Goal: Information Seeking & Learning: Learn about a topic

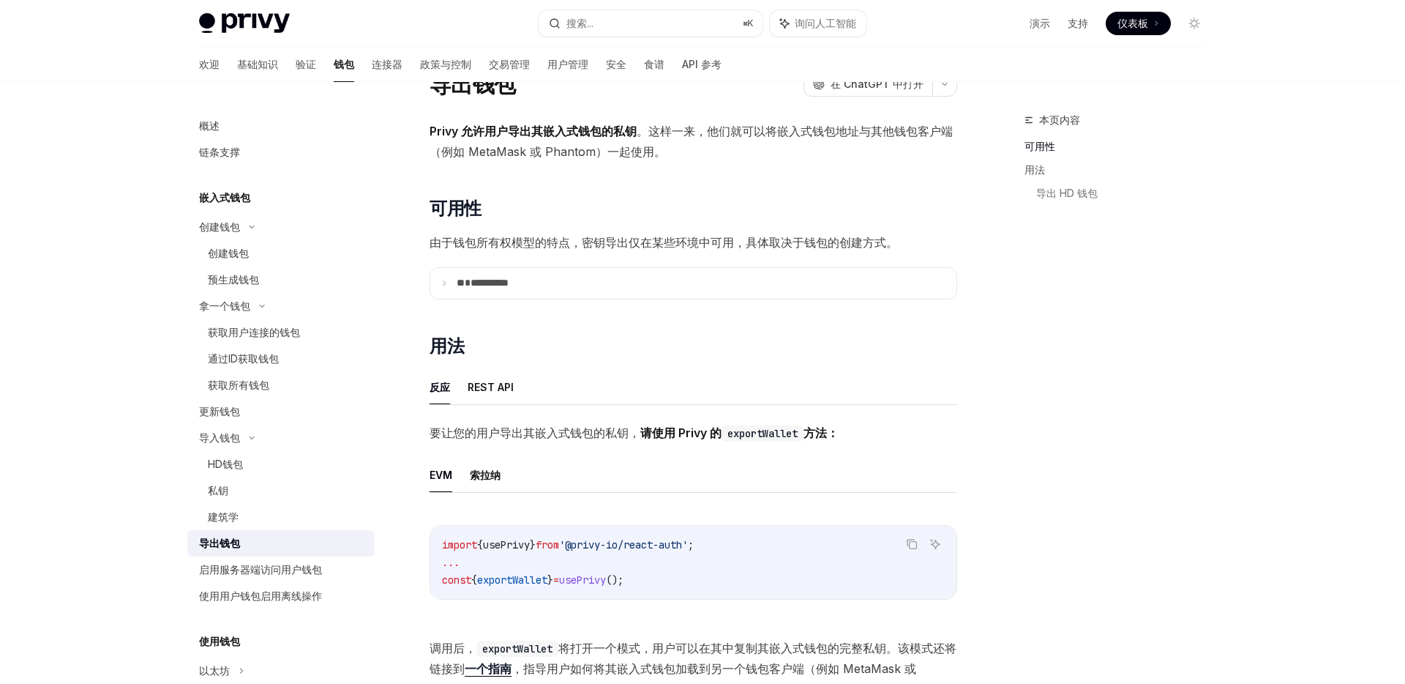
scroll to position [3, 0]
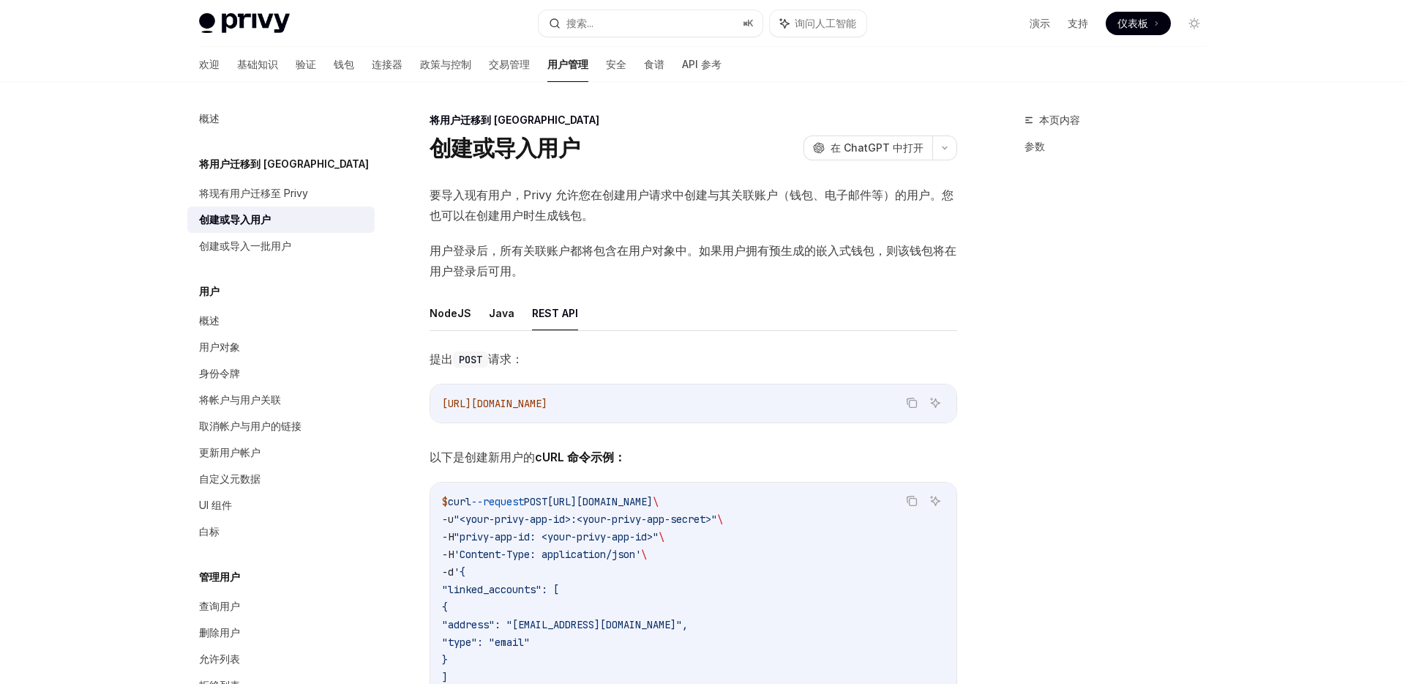
scroll to position [597, 0]
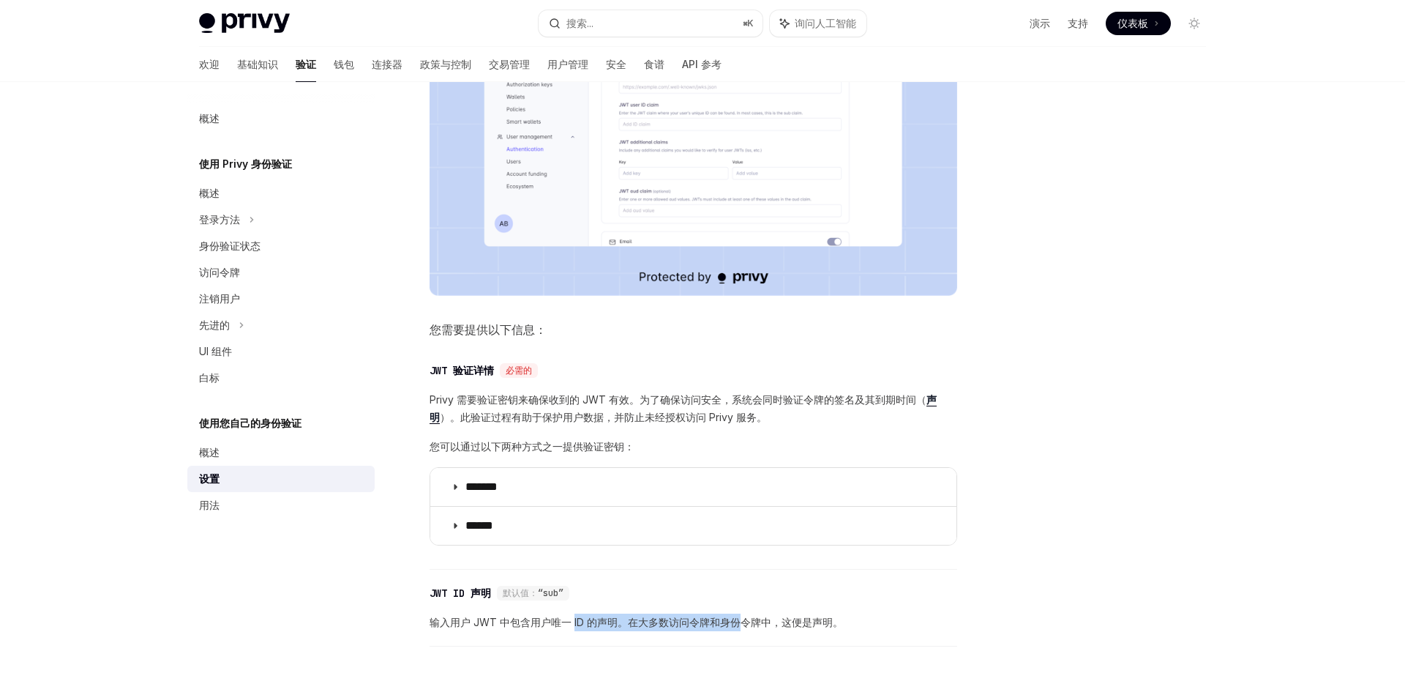
scroll to position [424, 0]
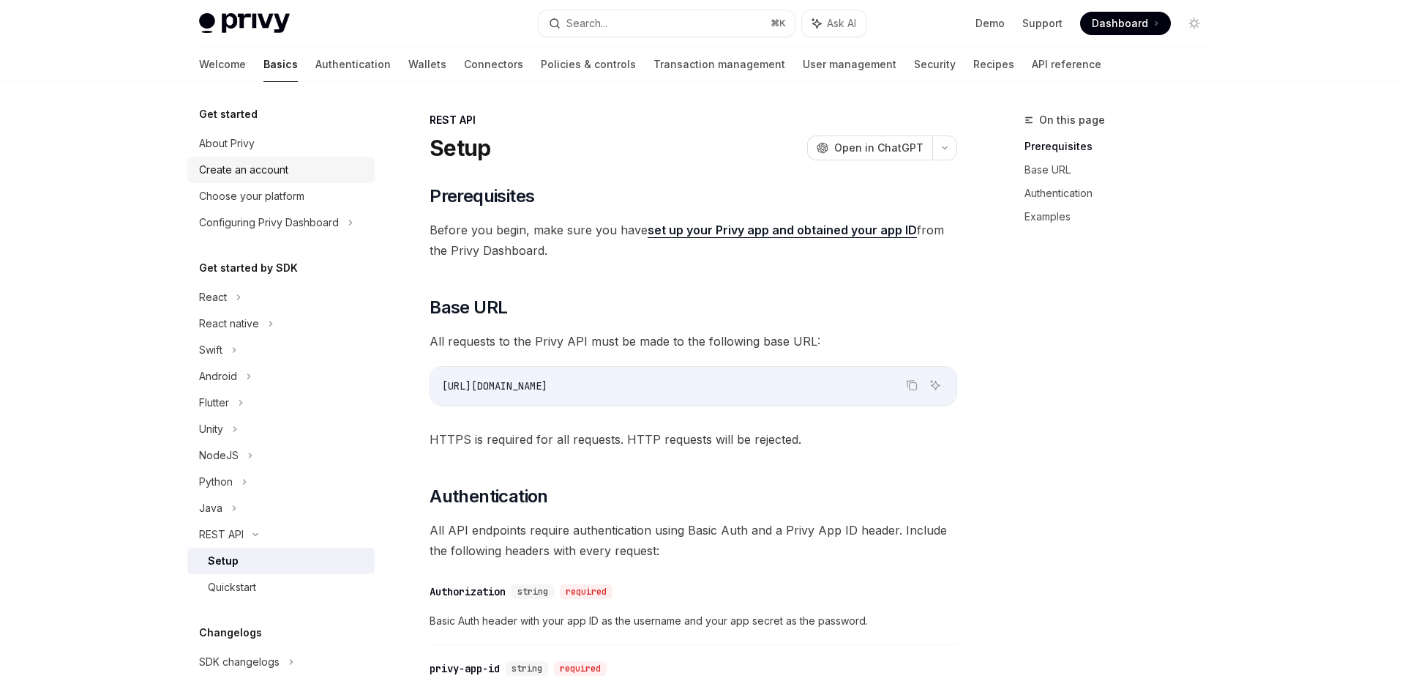
click at [283, 171] on div "Create an account" at bounding box center [243, 170] width 89 height 18
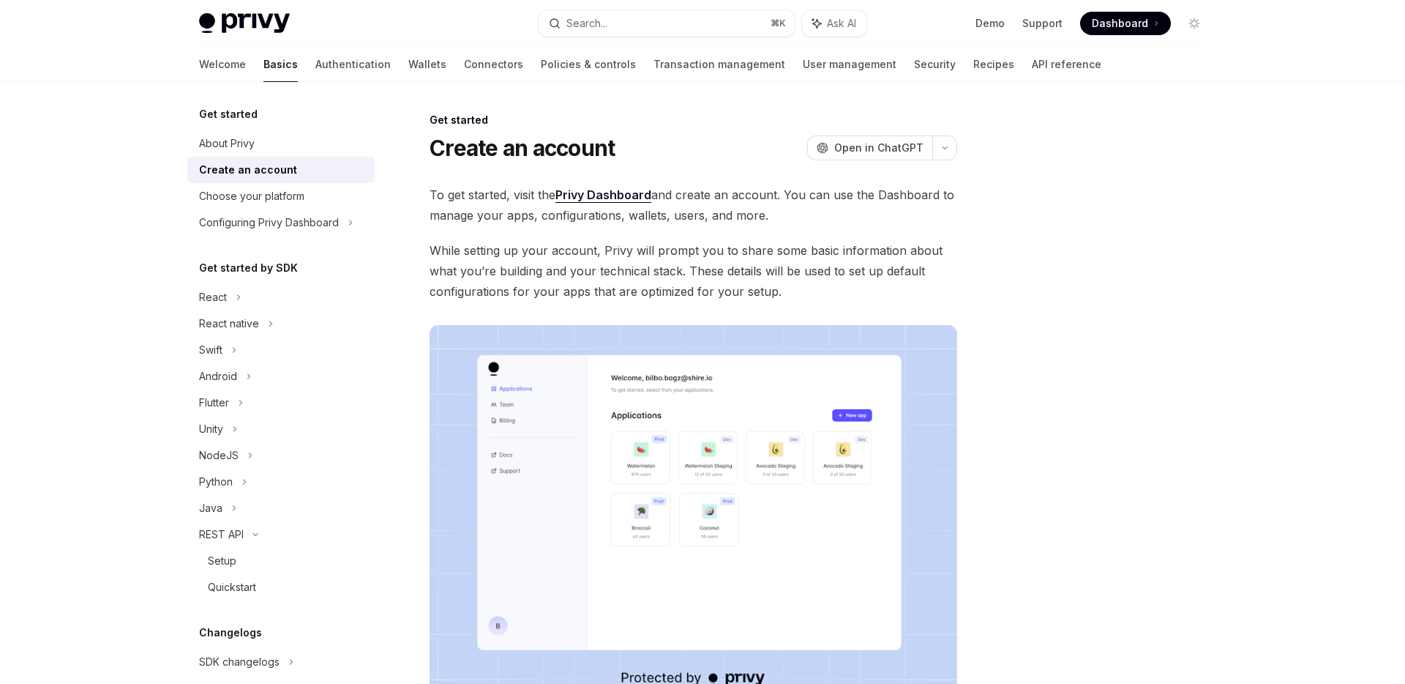
click at [263, 67] on link "Basics" at bounding box center [280, 64] width 34 height 35
type textarea "*"
